Goal: Task Accomplishment & Management: Complete application form

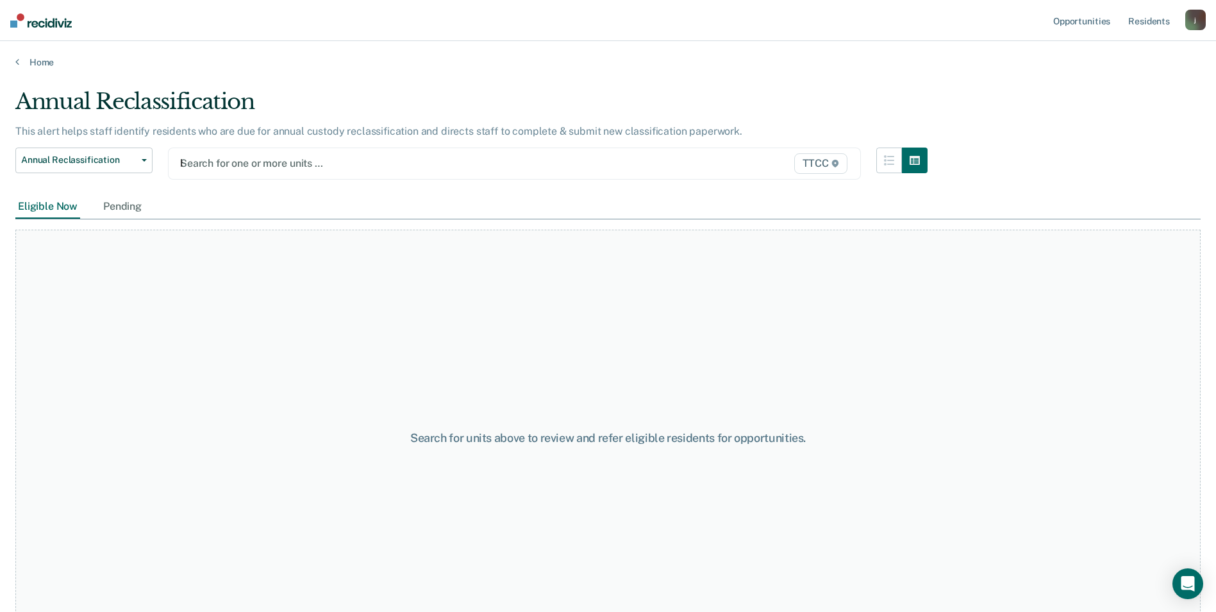
type input "bb"
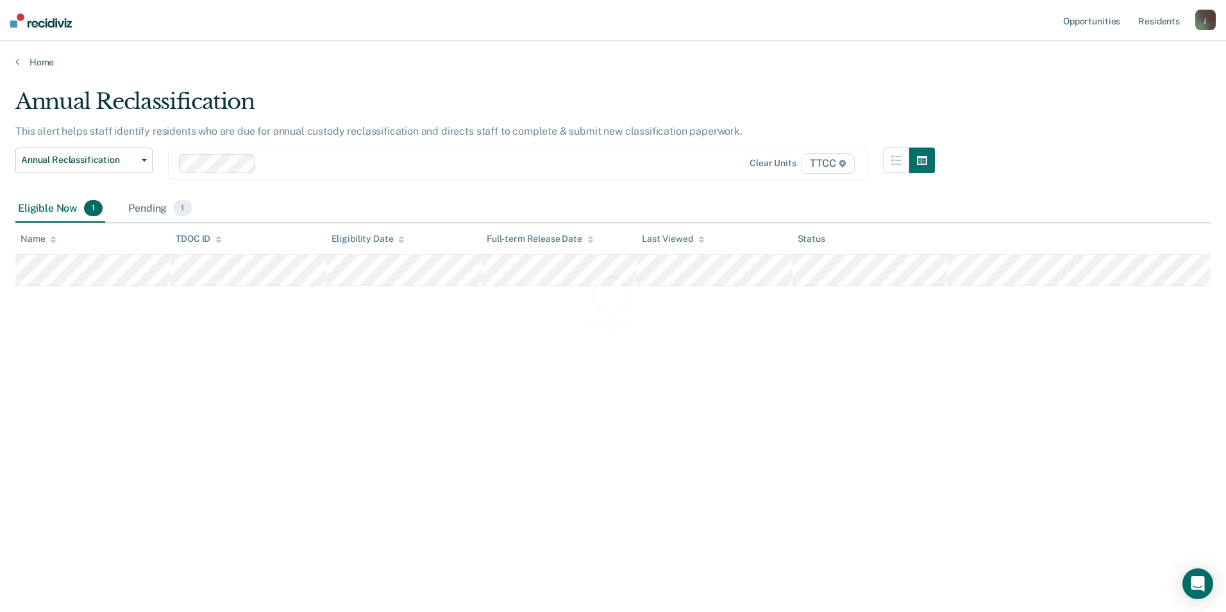
click at [290, 164] on div "Loading data..." at bounding box center [612, 301] width 1195 height 427
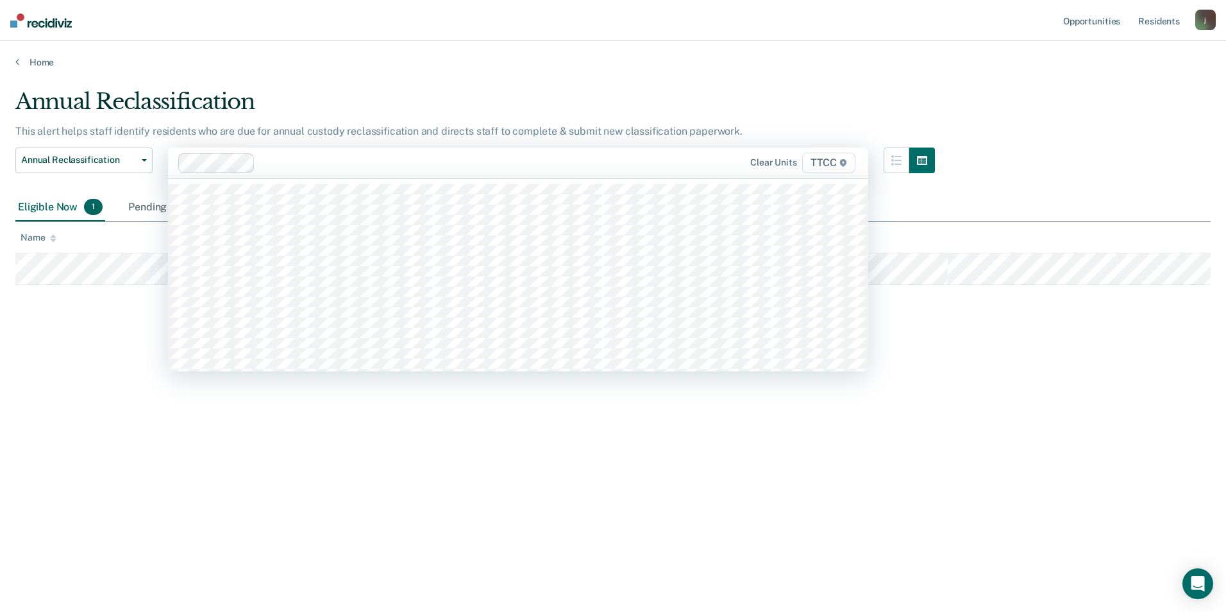
click at [269, 167] on div at bounding box center [456, 162] width 392 height 15
type input "bb"
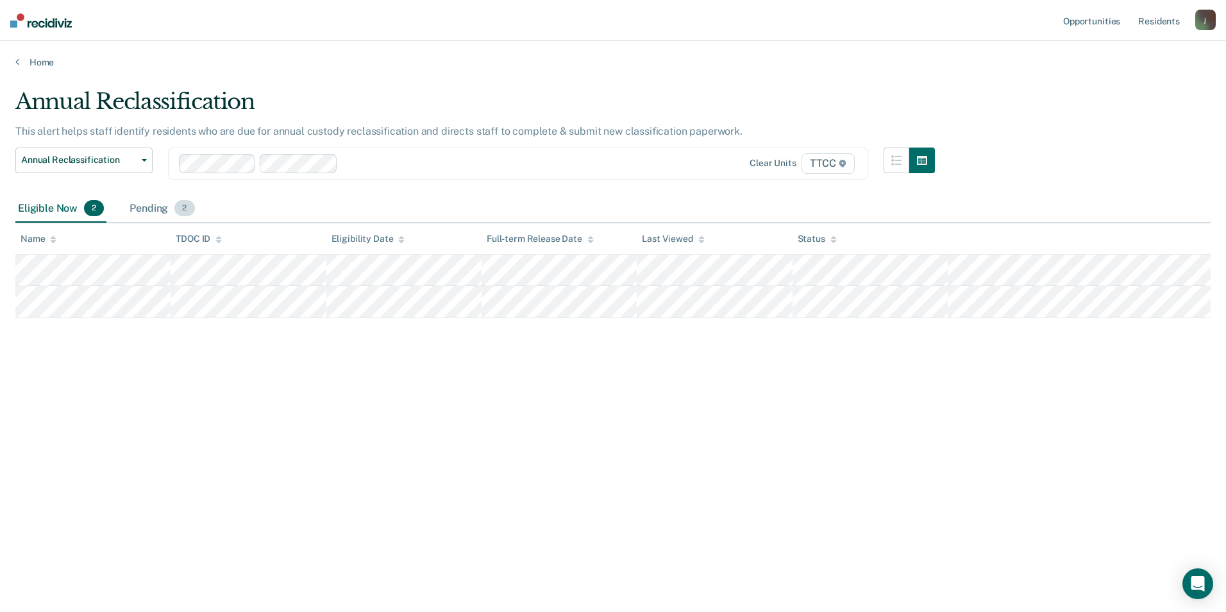
click at [148, 208] on div "Pending 2" at bounding box center [162, 209] width 70 height 28
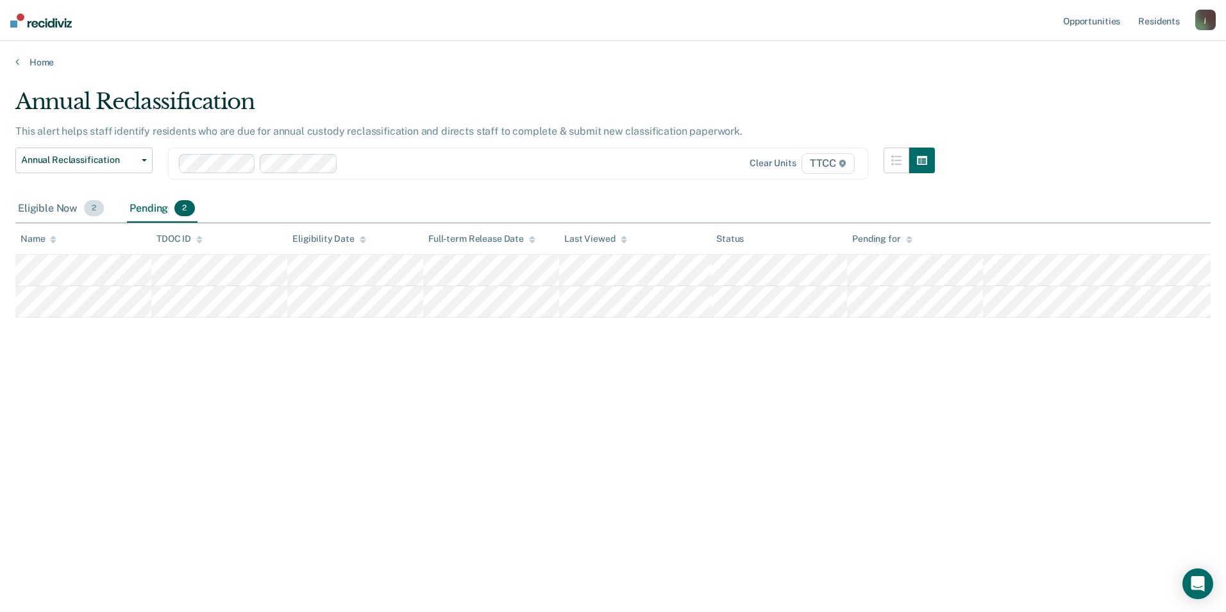
click at [73, 207] on div "Eligible Now 2" at bounding box center [60, 209] width 91 height 28
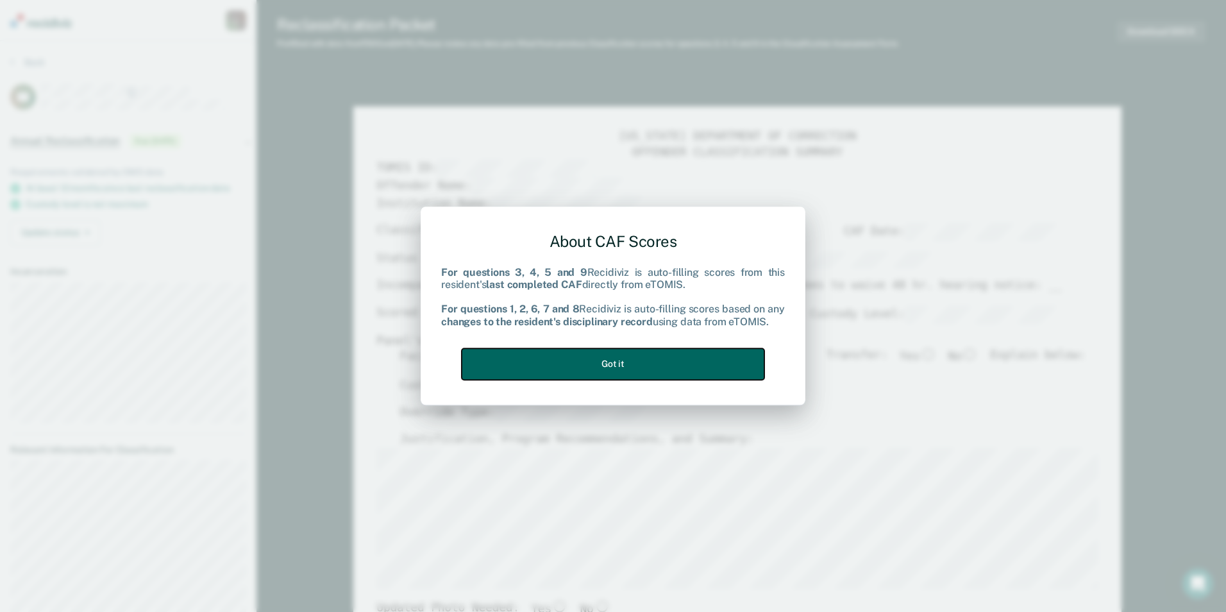
click at [524, 360] on button "Got it" at bounding box center [613, 363] width 303 height 31
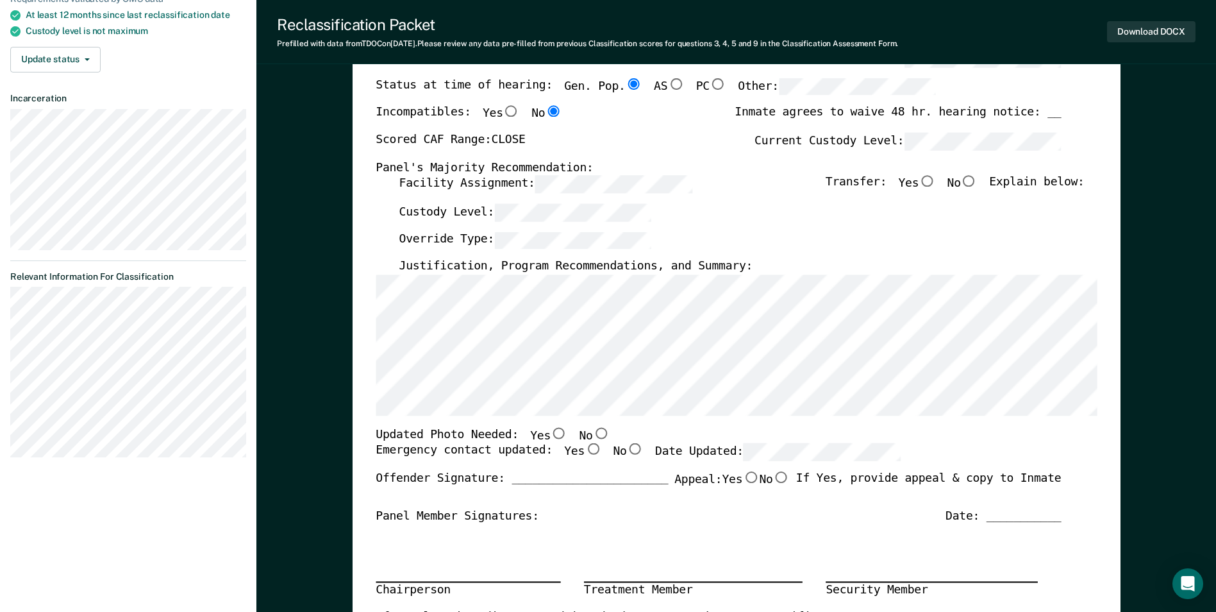
scroll to position [192, 0]
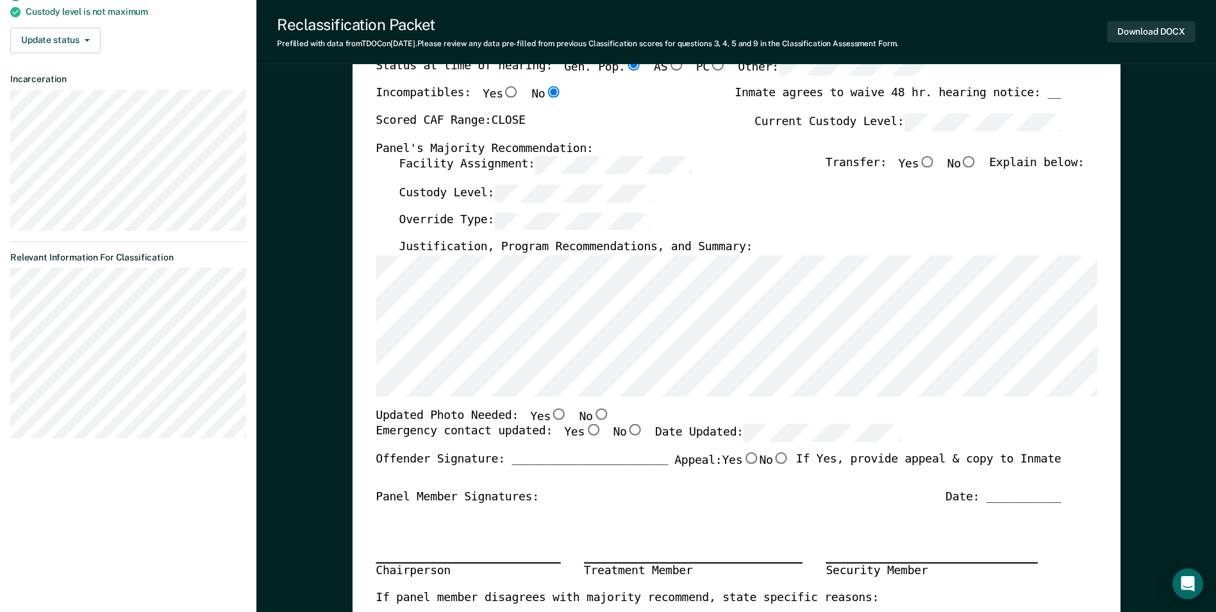
click at [551, 416] on input "Yes" at bounding box center [559, 414] width 17 height 12
type textarea "x"
radio input "true"
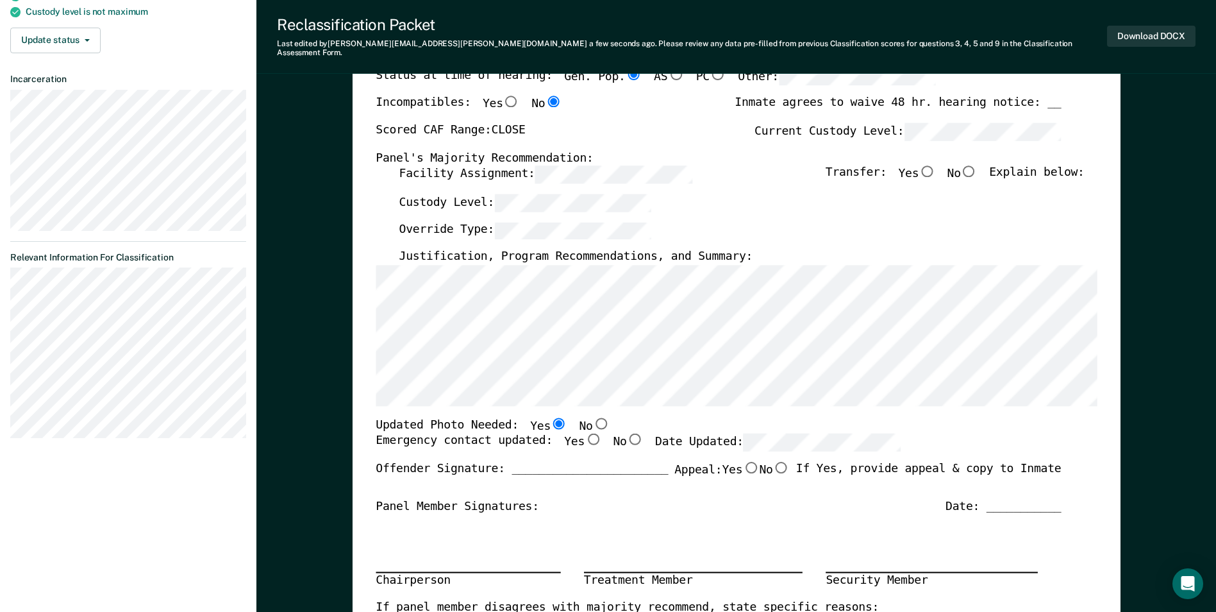
click at [585, 433] on input "Yes" at bounding box center [593, 439] width 17 height 12
type textarea "x"
radio input "true"
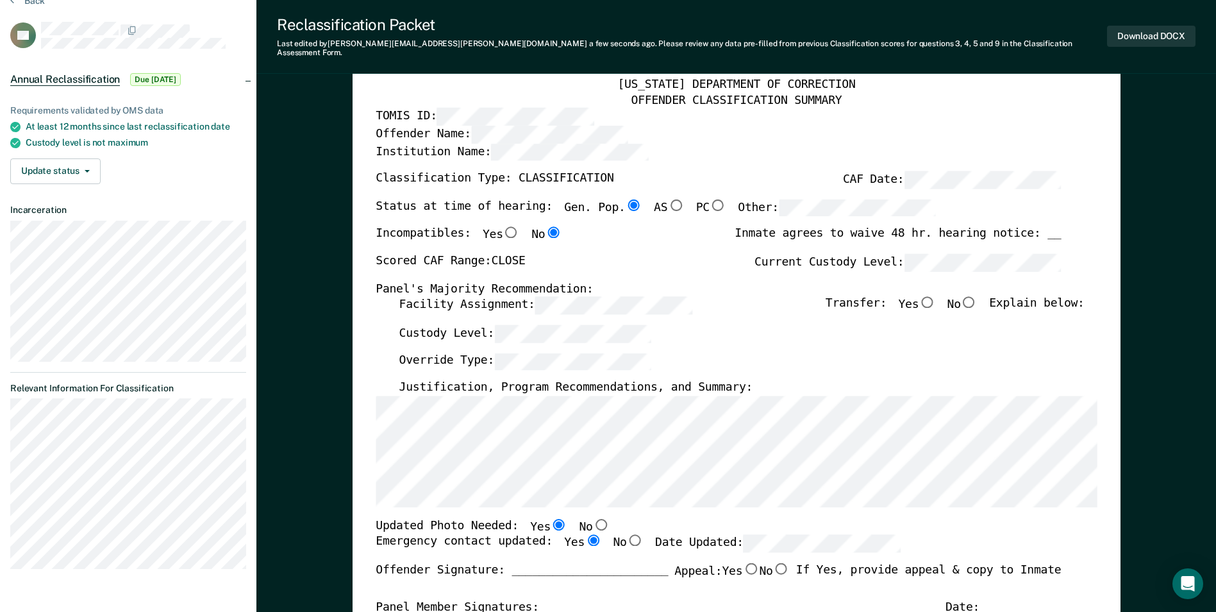
scroll to position [0, 0]
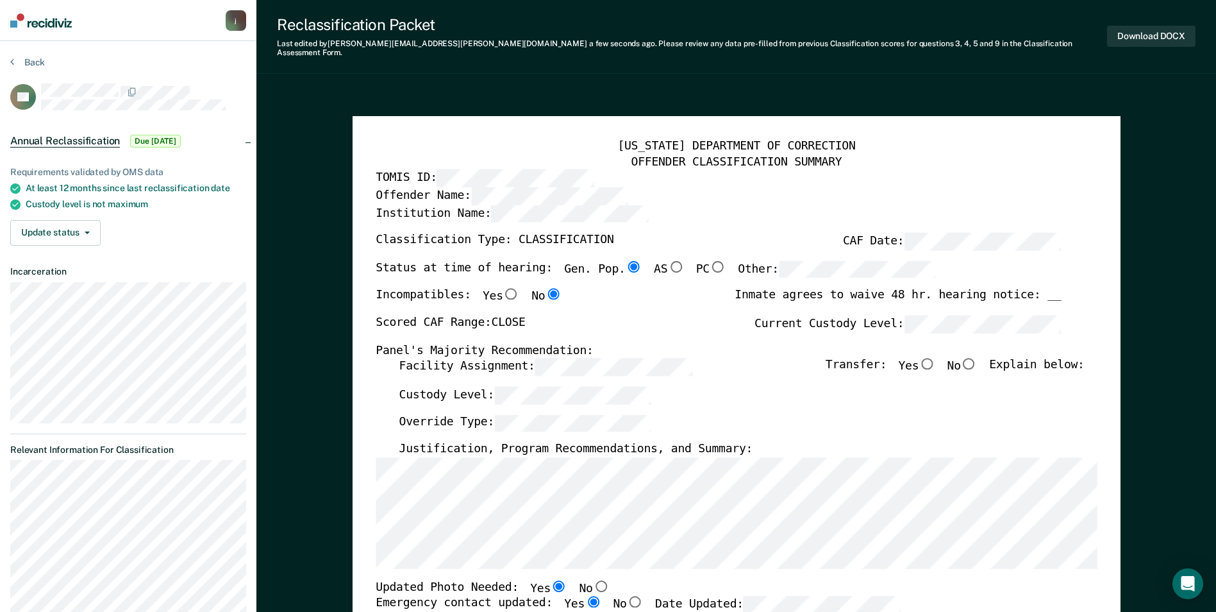
click at [975, 358] on input "No" at bounding box center [969, 364] width 17 height 12
type textarea "x"
radio input "true"
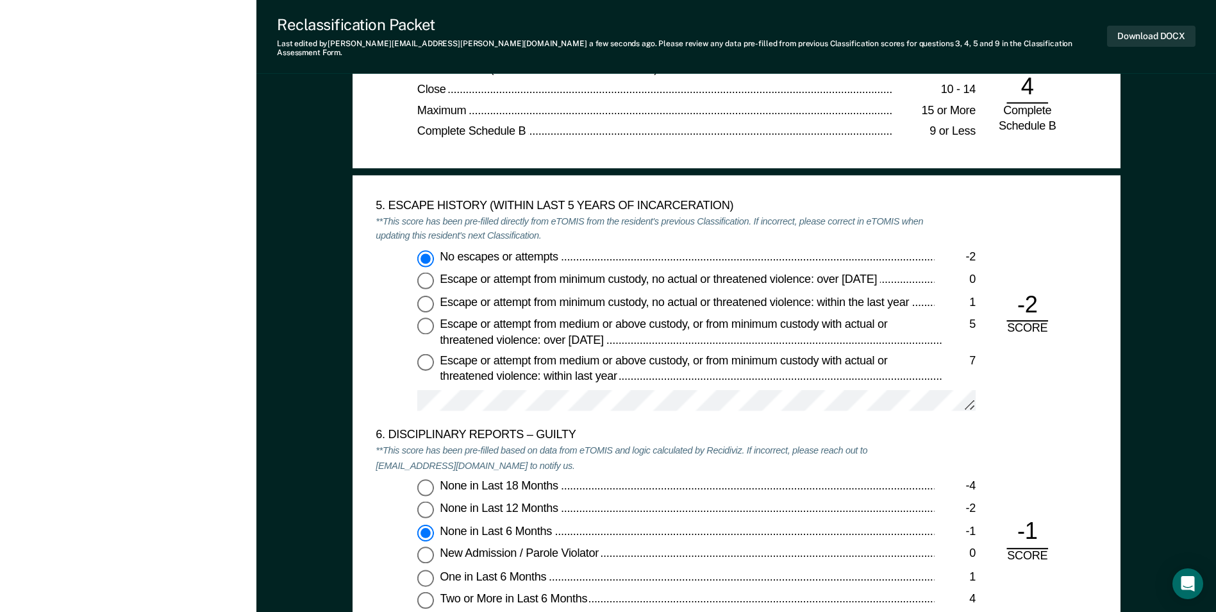
scroll to position [2116, 0]
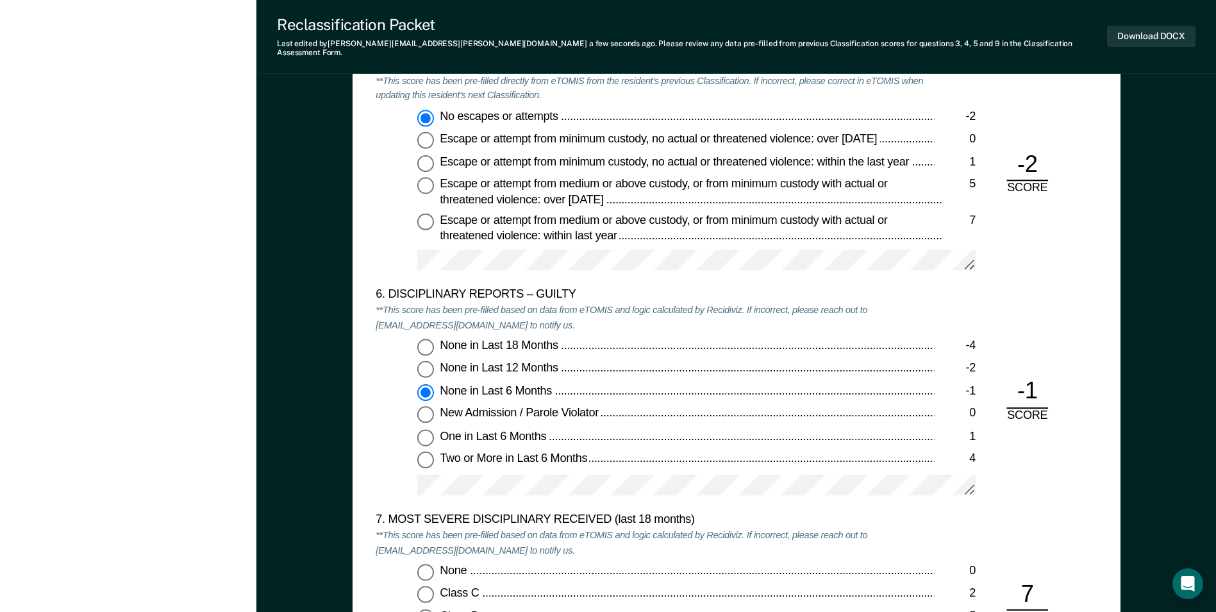
click at [426, 361] on input "None in Last 12 Months -2" at bounding box center [425, 369] width 17 height 17
type textarea "x"
radio input "true"
radio input "false"
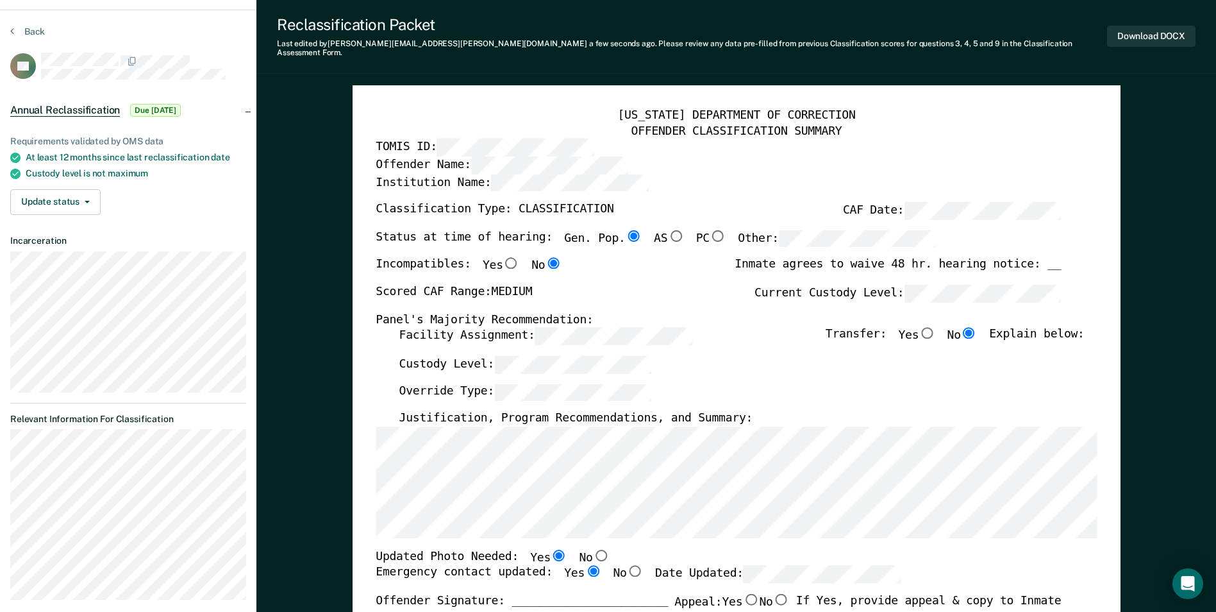
scroll to position [0, 0]
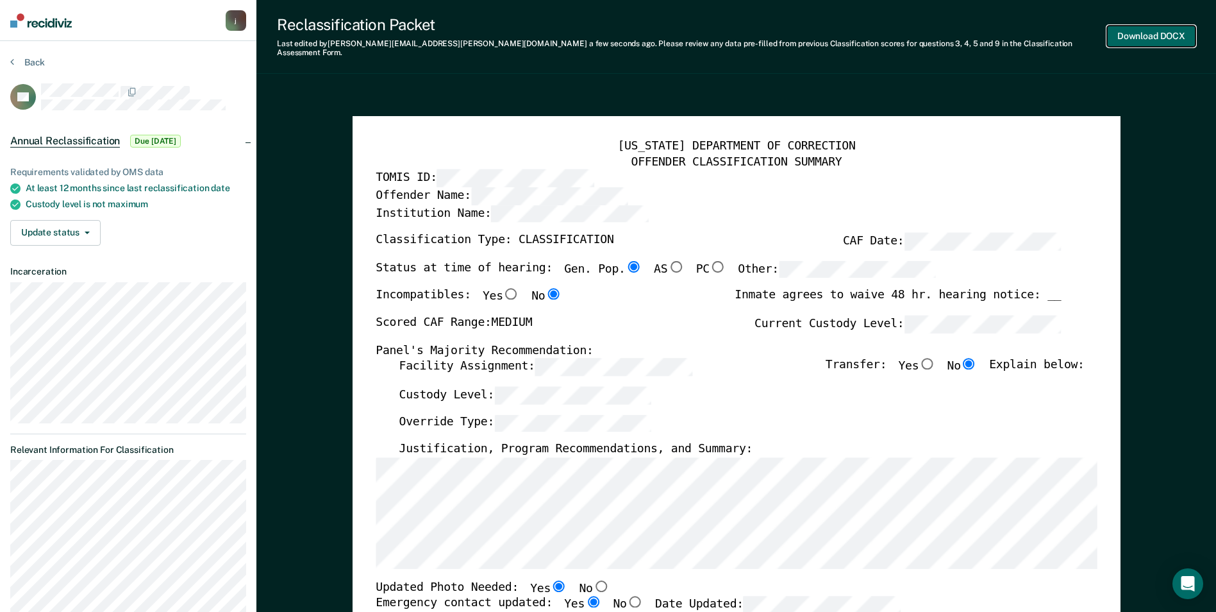
click at [1127, 26] on button "Download DOCX" at bounding box center [1151, 36] width 88 height 21
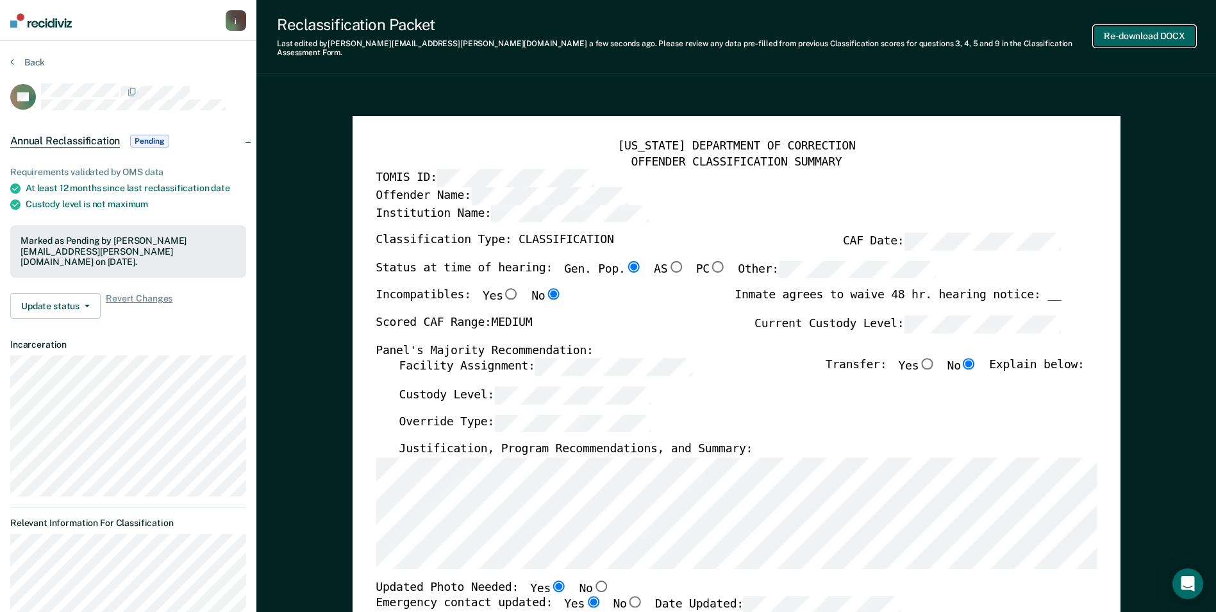
click at [1151, 28] on button "Re-download DOCX" at bounding box center [1145, 36] width 102 height 21
click at [814, 365] on div "Facility Assignment: Transfer: Yes No Explain below:" at bounding box center [741, 372] width 685 height 28
click at [703, 217] on div "Institution Name:" at bounding box center [718, 219] width 685 height 28
click at [1125, 26] on button "Re-download DOCX" at bounding box center [1145, 36] width 102 height 21
type textarea "x"
